Goal: Information Seeking & Learning: Learn about a topic

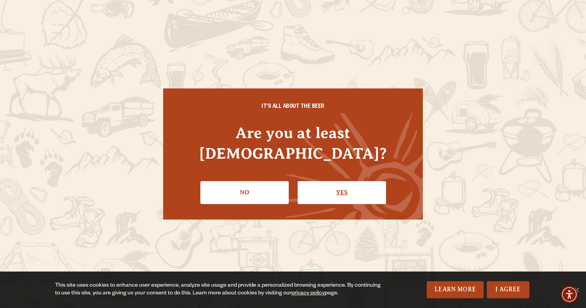
click at [366, 181] on link "Yes" at bounding box center [342, 192] width 88 height 22
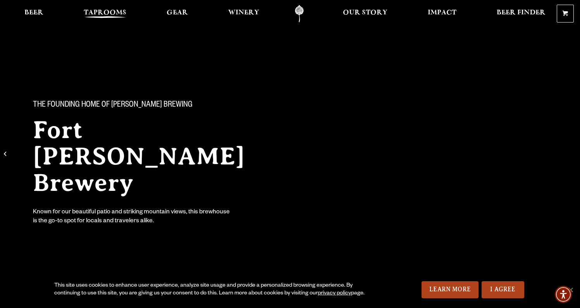
click at [95, 10] on span "Taprooms" at bounding box center [105, 13] width 43 height 6
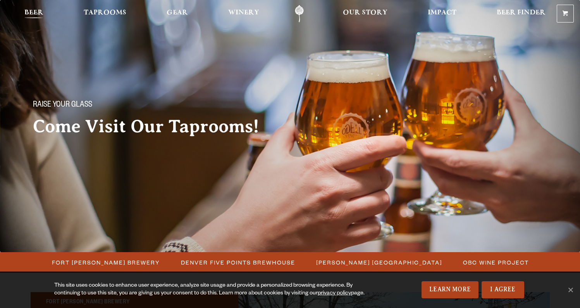
click at [36, 11] on span "Beer" at bounding box center [33, 13] width 19 height 6
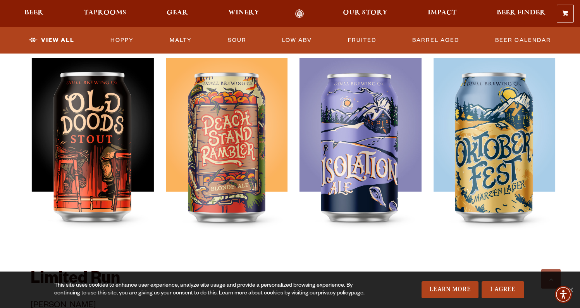
scroll to position [1046, 0]
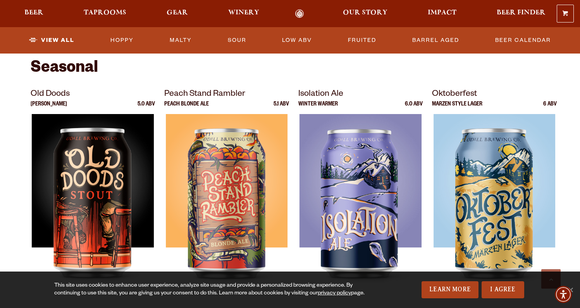
click at [334, 103] on p "Winter Warmer" at bounding box center [318, 108] width 40 height 12
